Goal: Transaction & Acquisition: Obtain resource

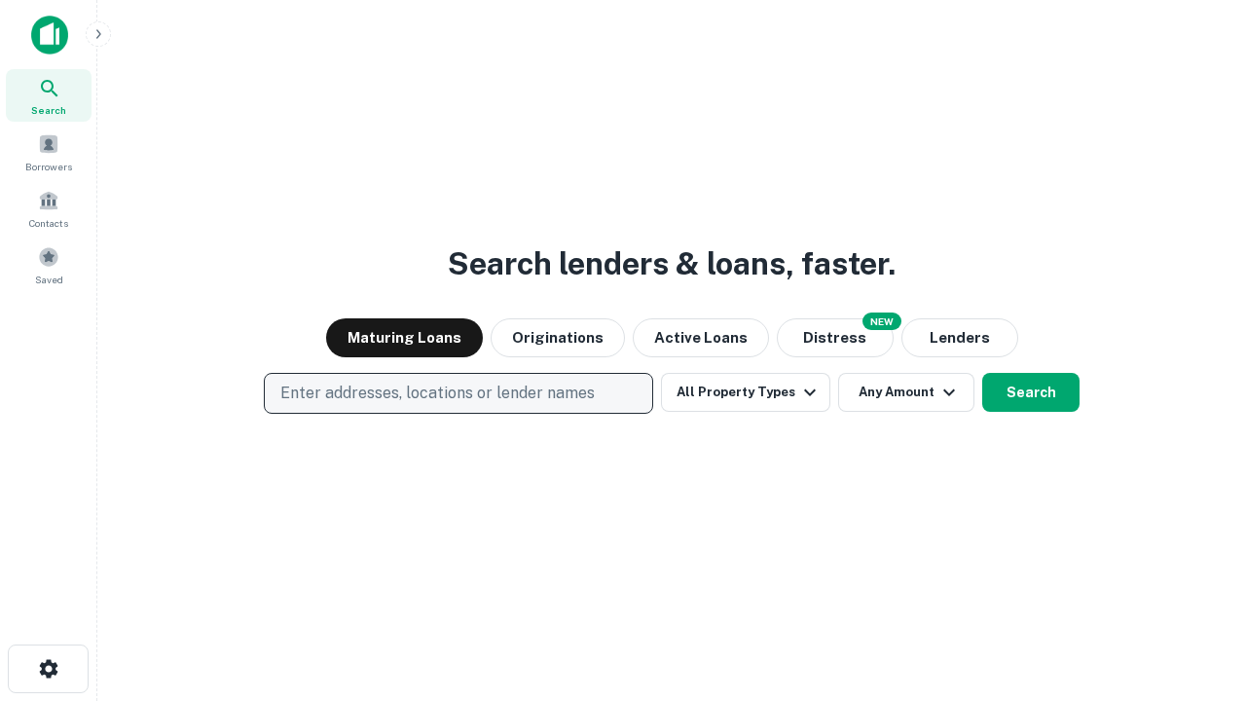
click at [458, 393] on p "Enter addresses, locations or lender names" at bounding box center [437, 393] width 315 height 23
type input "**********"
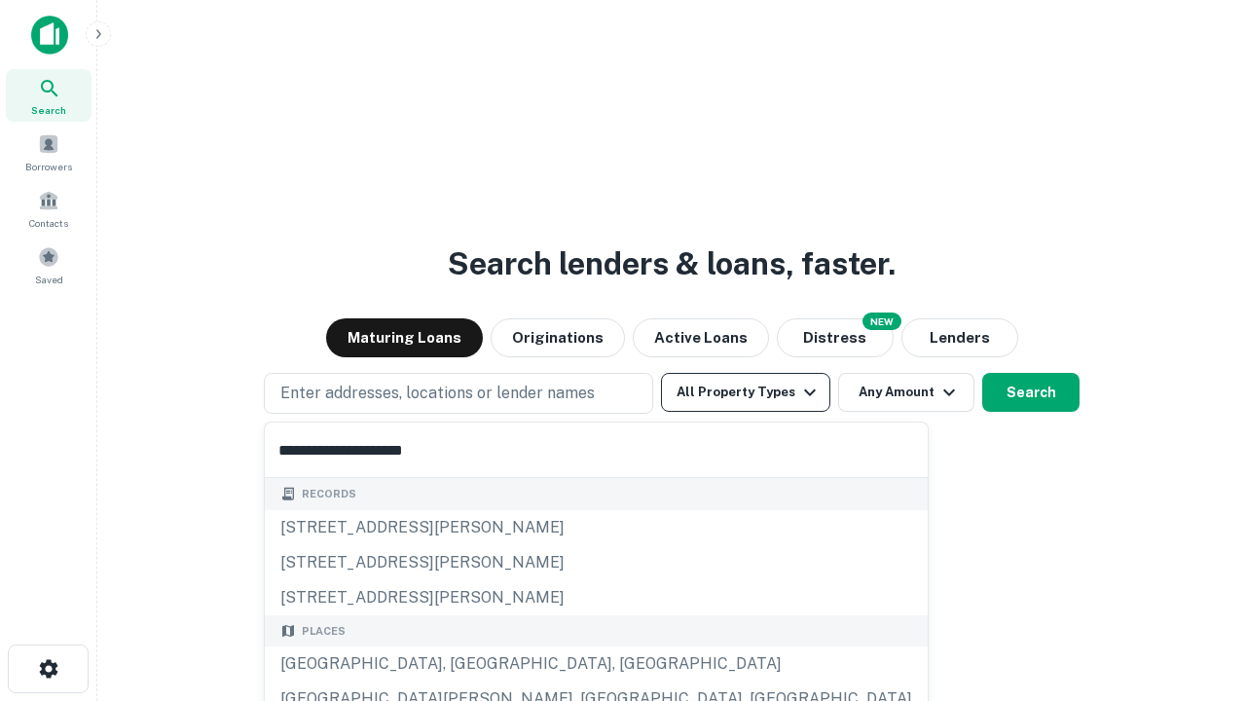
click at [465, 664] on div "Santa Monica, CA, USA" at bounding box center [596, 664] width 663 height 35
click at [746, 392] on button "All Property Types" at bounding box center [745, 392] width 169 height 39
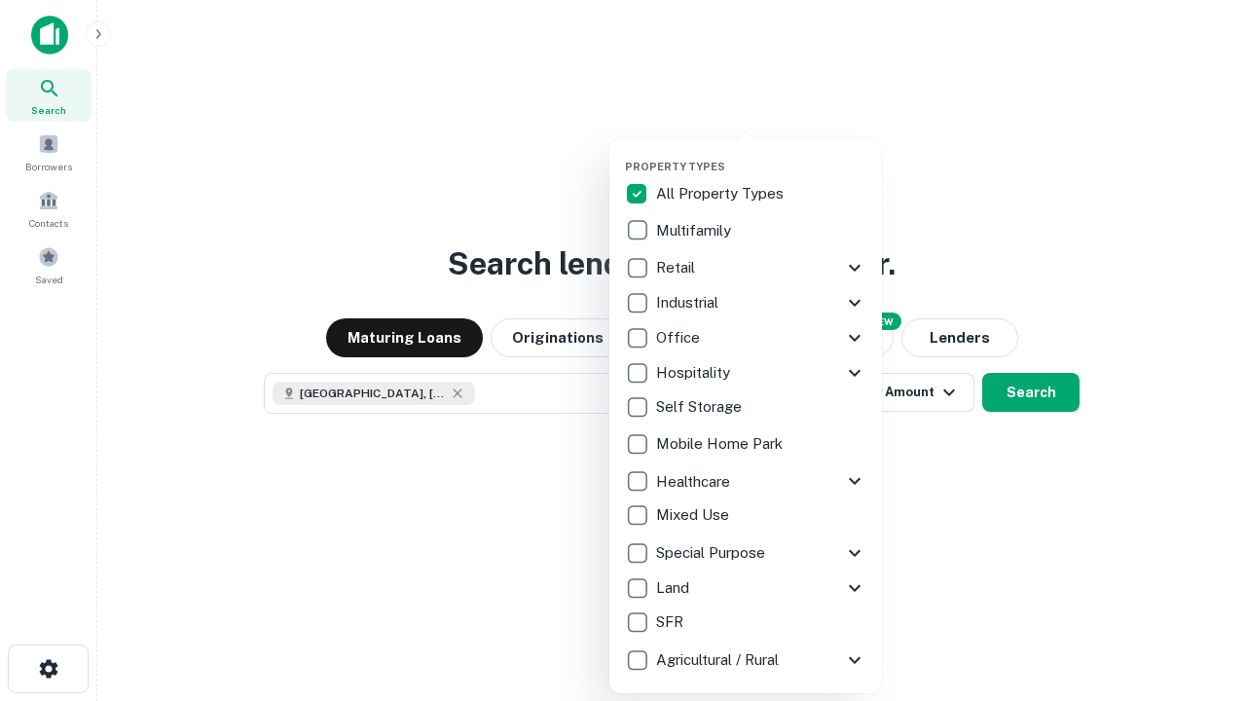
click at [761, 154] on button "button" at bounding box center [761, 154] width 273 height 1
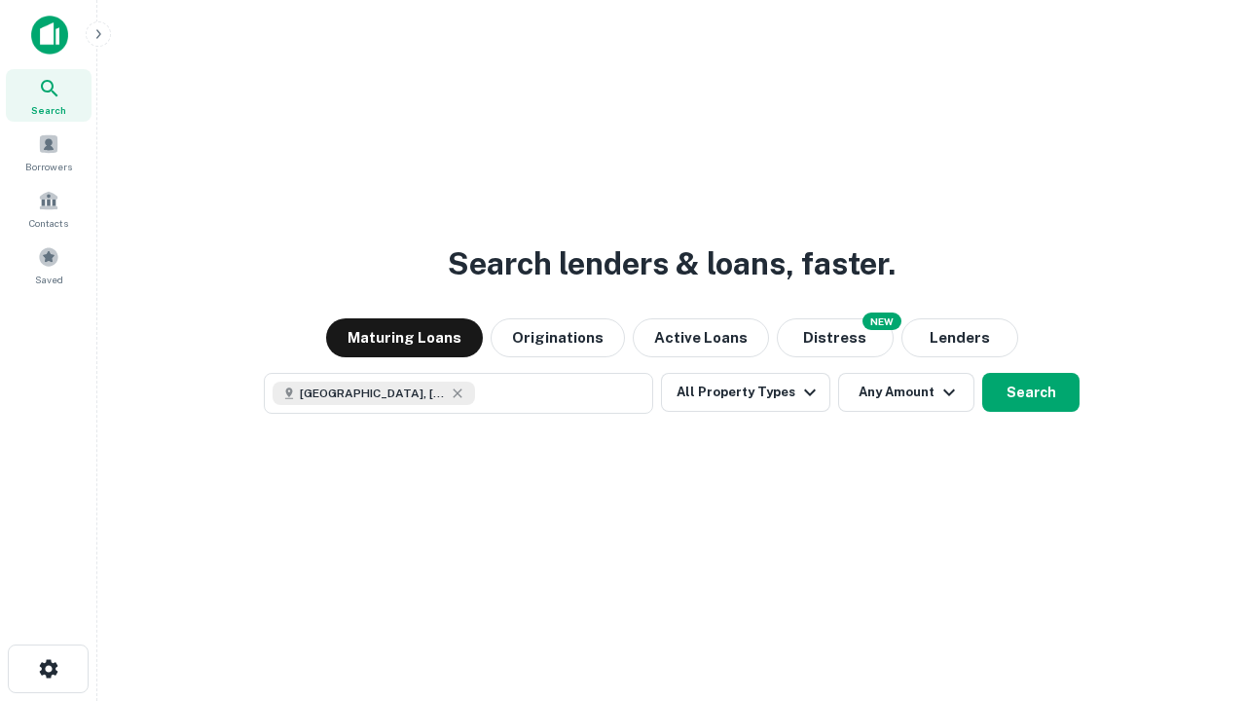
scroll to position [31, 0]
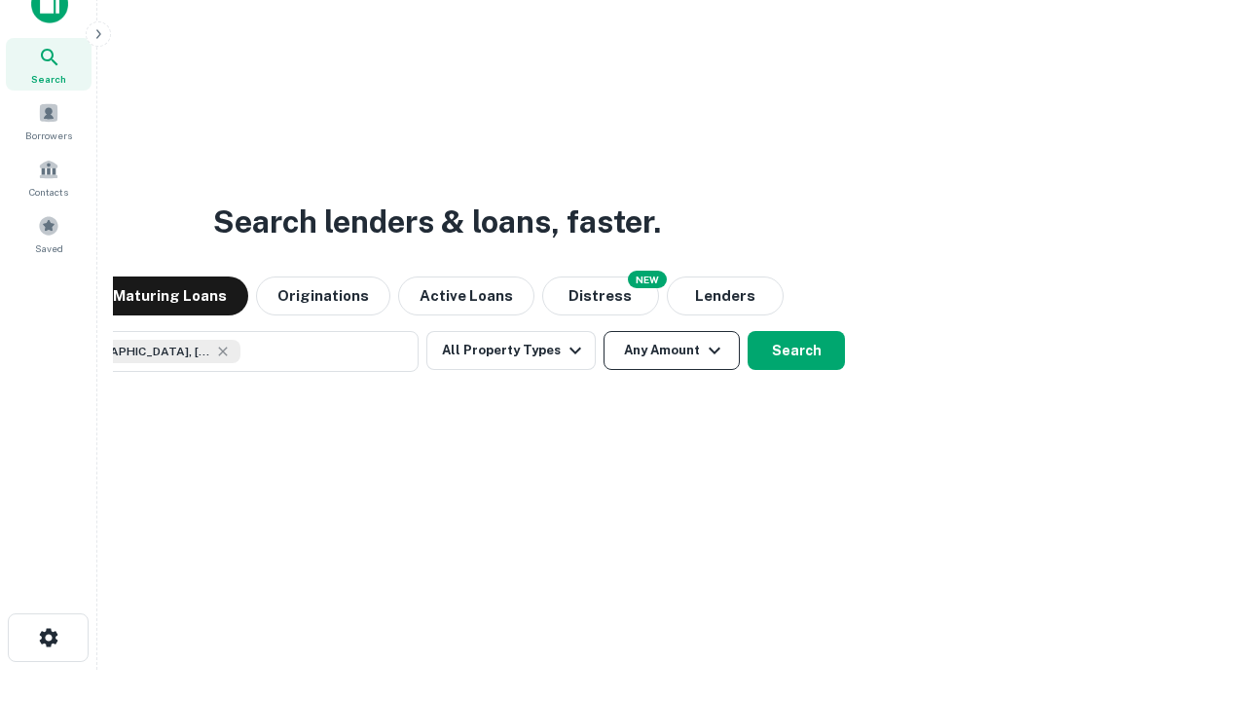
click at [604, 331] on button "Any Amount" at bounding box center [672, 350] width 136 height 39
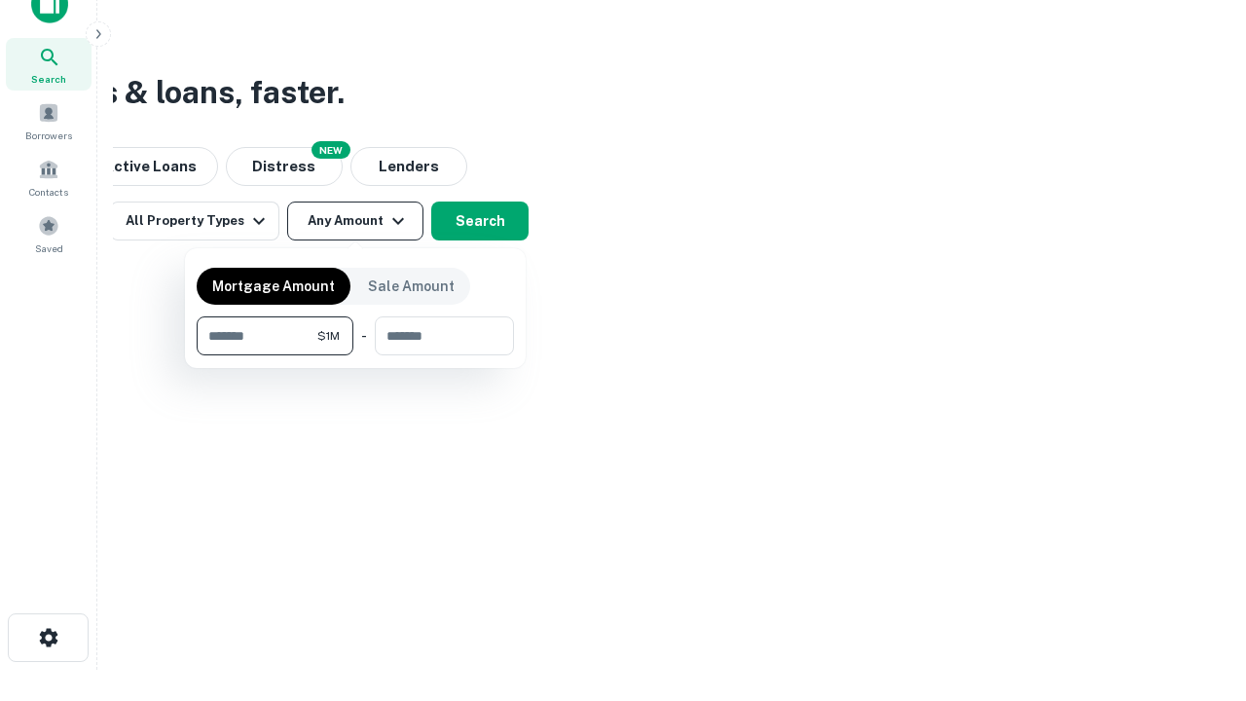
type input "*******"
click at [355, 355] on button "button" at bounding box center [355, 355] width 317 height 1
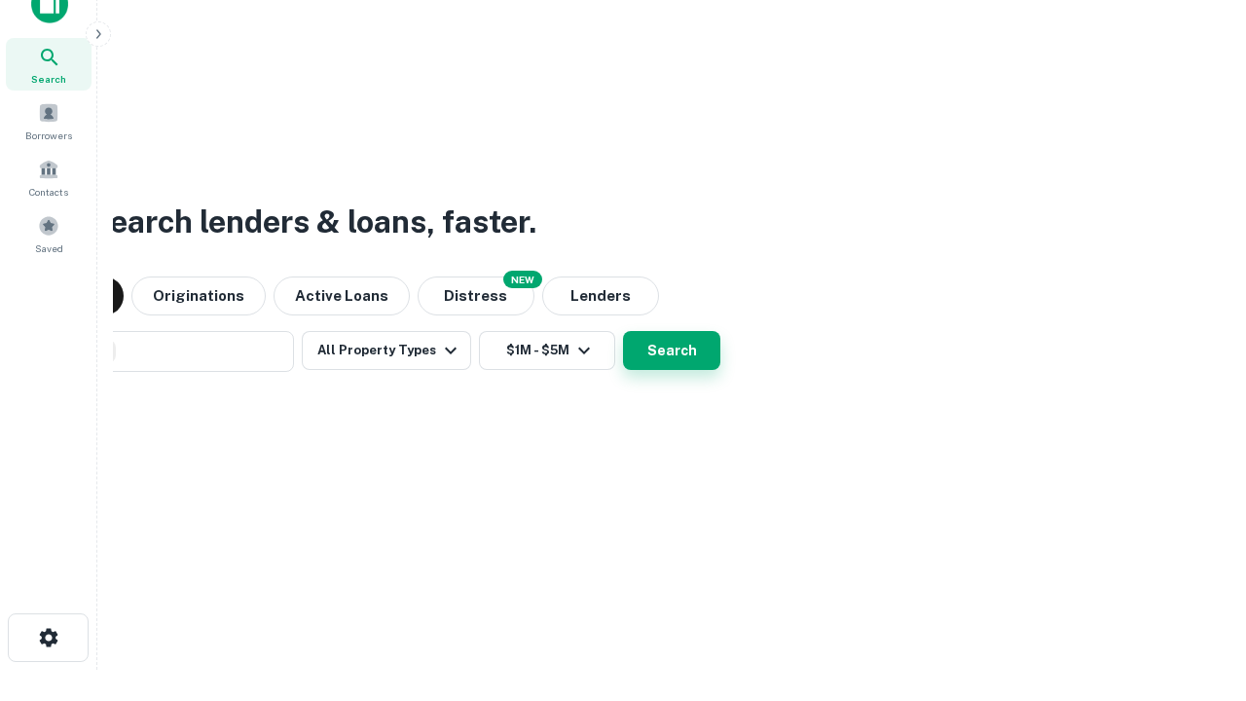
click at [623, 331] on button "Search" at bounding box center [671, 350] width 97 height 39
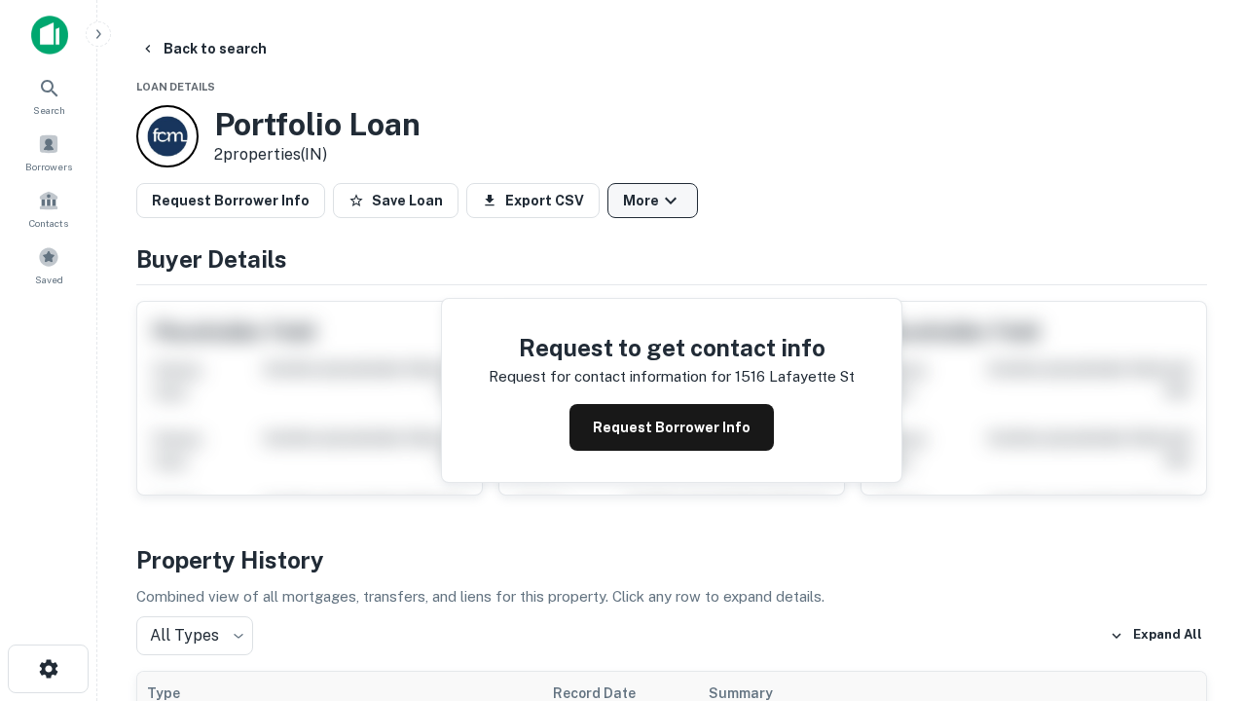
click at [652, 201] on button "More" at bounding box center [653, 200] width 91 height 35
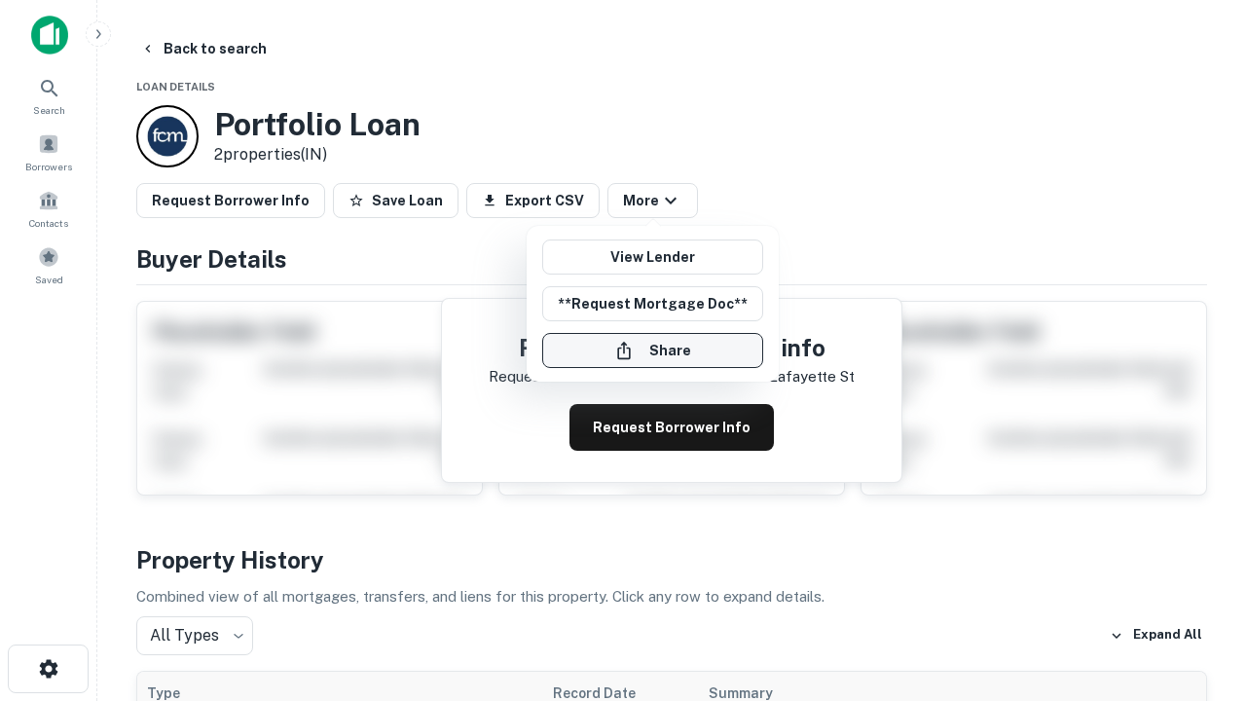
click at [652, 351] on button "Share" at bounding box center [652, 350] width 221 height 35
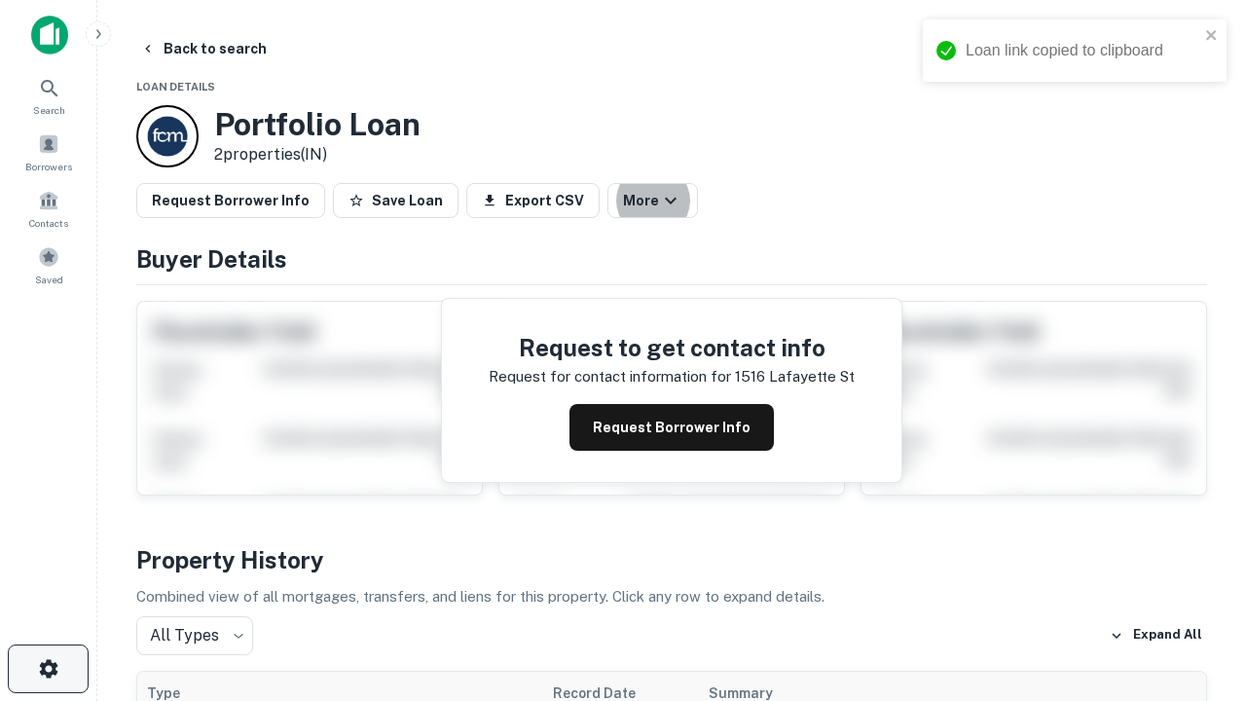
click at [48, 669] on icon "button" at bounding box center [48, 668] width 23 height 23
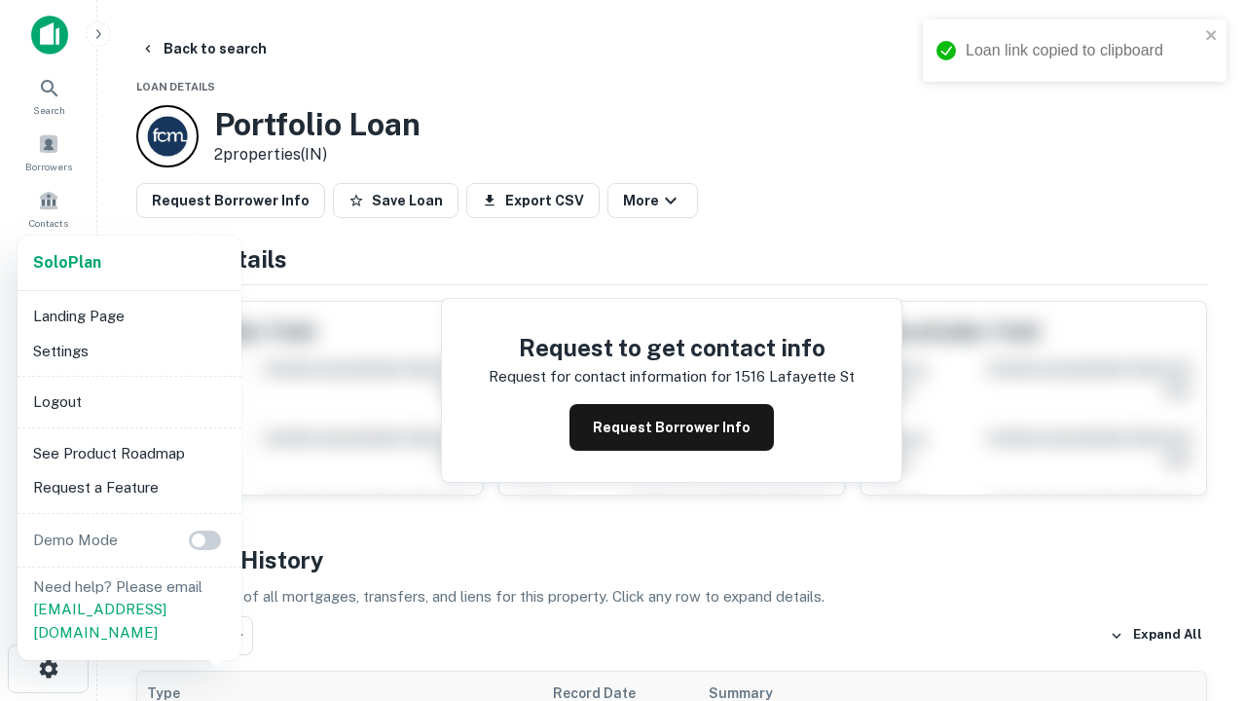
click at [129, 401] on li "Logout" at bounding box center [129, 402] width 208 height 35
